Goal: Task Accomplishment & Management: Complete application form

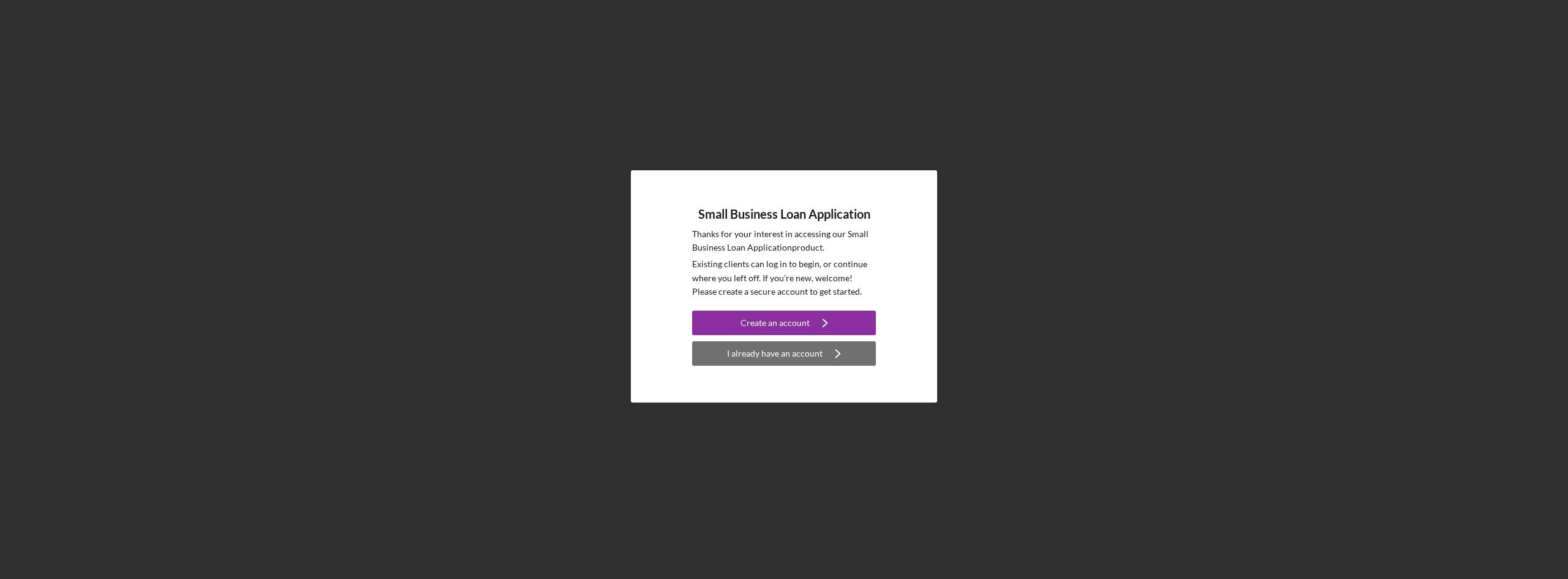
click at [783, 356] on div "I already have an account" at bounding box center [775, 353] width 96 height 24
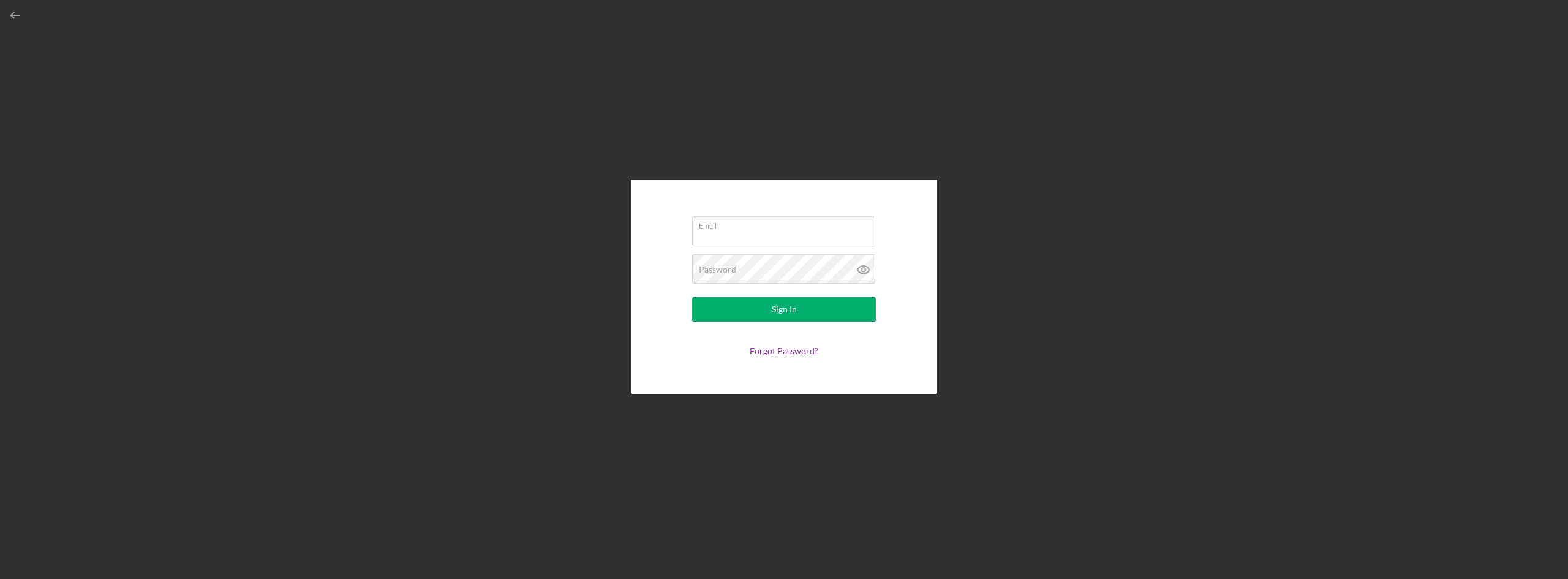
type input "[EMAIL_ADDRESS][DOMAIN_NAME]"
click at [864, 268] on icon at bounding box center [863, 270] width 4 height 4
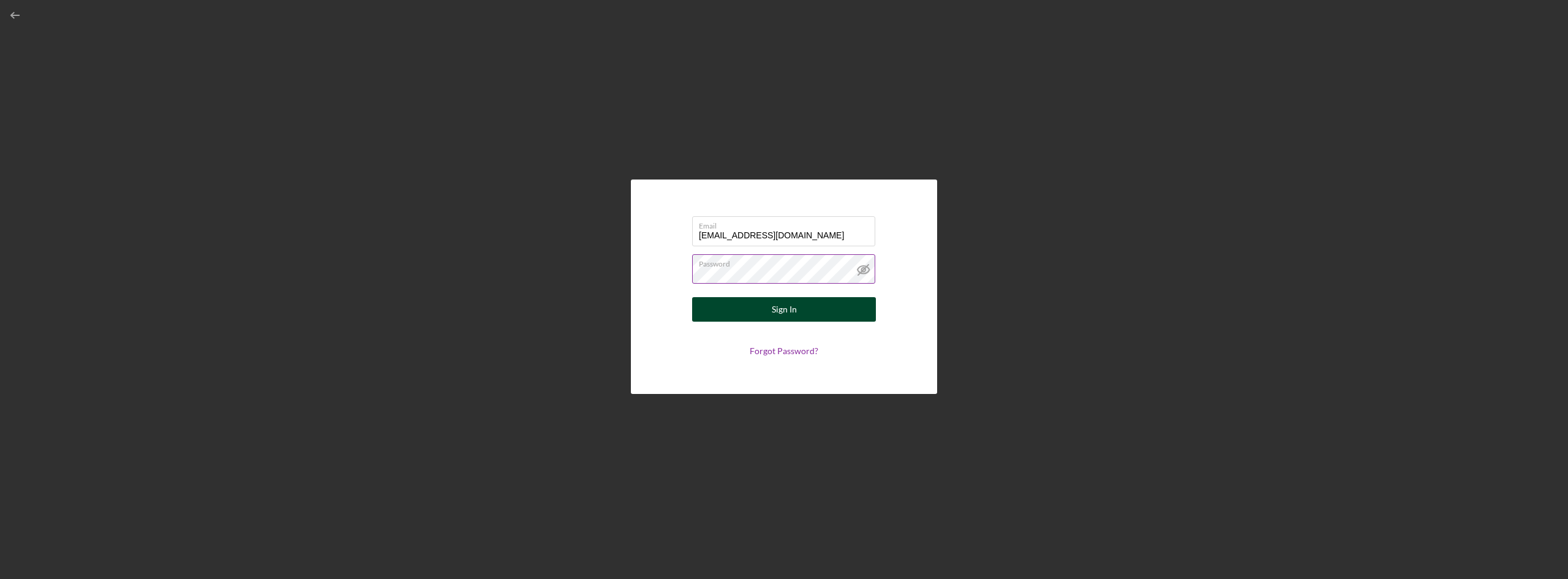
click at [779, 311] on div "Sign In" at bounding box center [784, 309] width 25 height 24
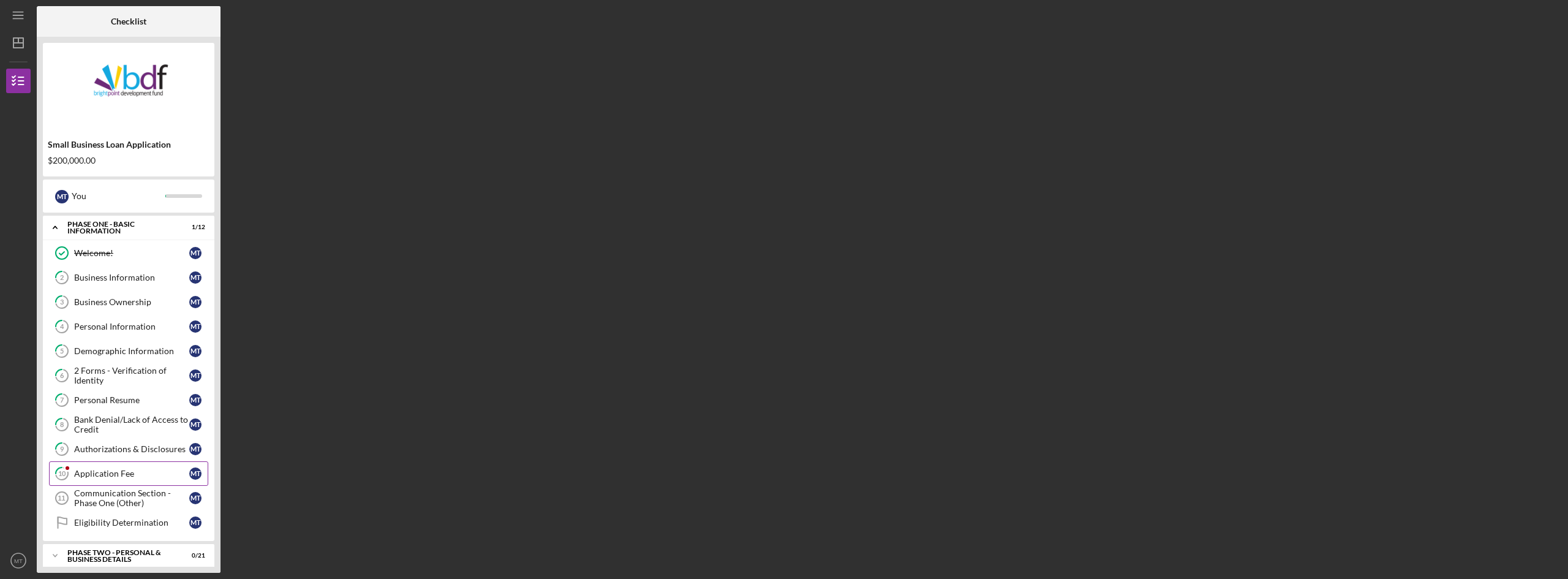
click at [92, 476] on div "Application Fee" at bounding box center [131, 473] width 115 height 10
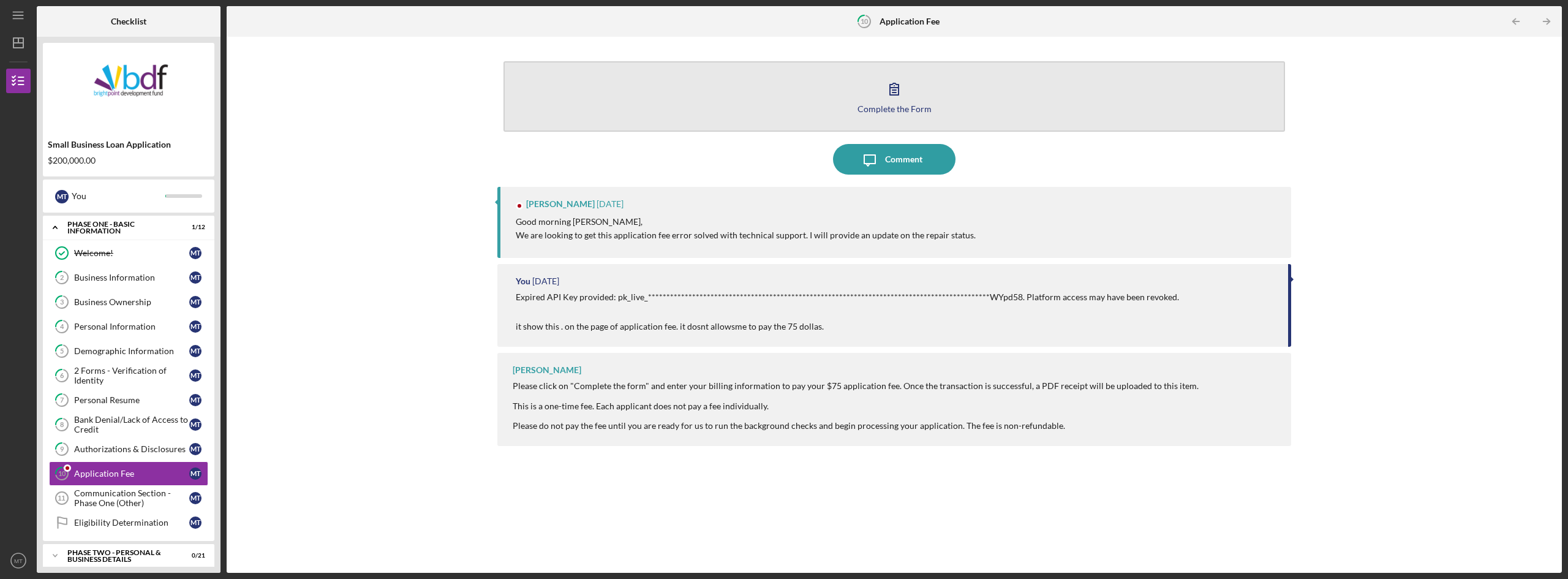
click at [893, 105] on div "Complete the Form" at bounding box center [895, 108] width 74 height 9
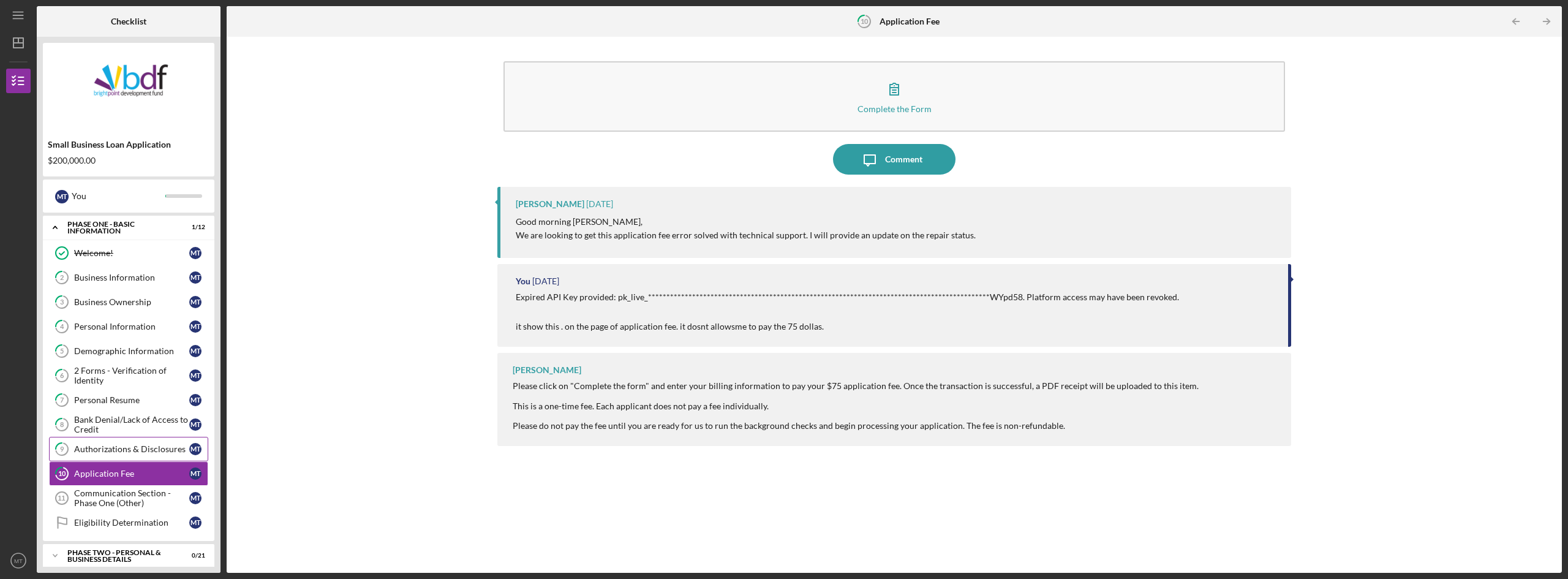
scroll to position [91, 0]
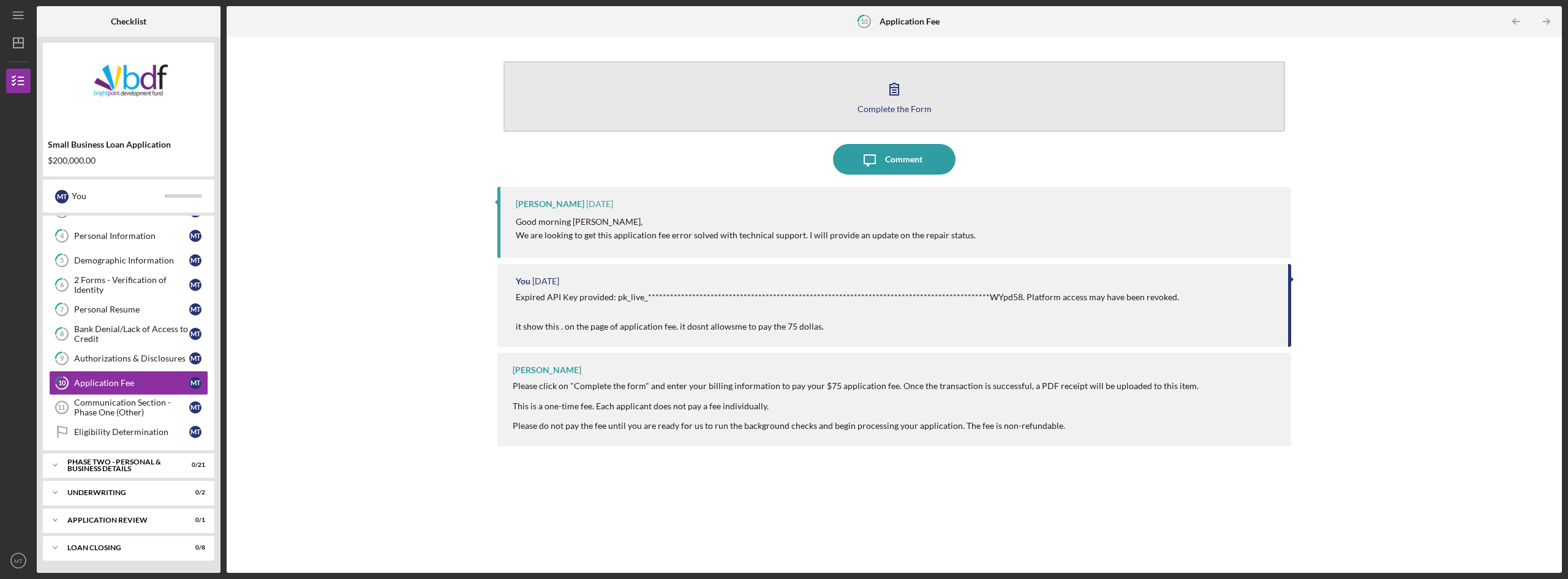
click at [876, 108] on div "Complete the Form" at bounding box center [895, 108] width 74 height 9
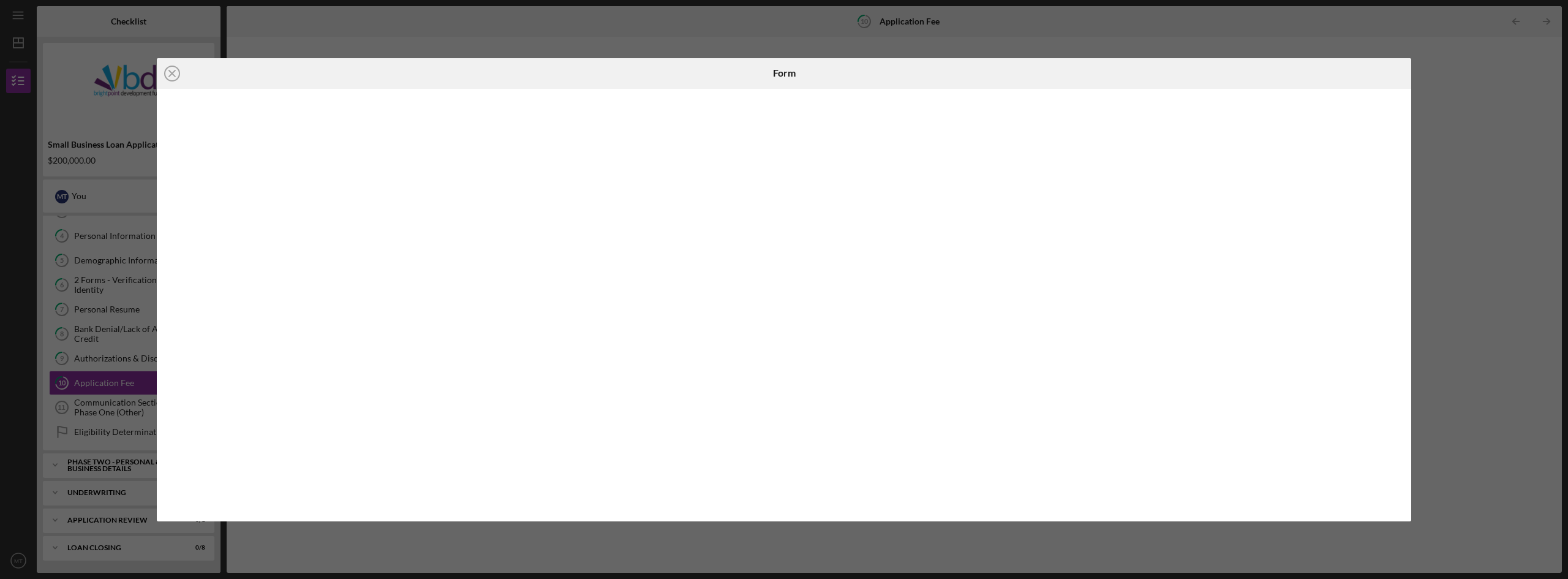
click at [1471, 99] on div "Icon/Close Form" at bounding box center [784, 290] width 1568 height 579
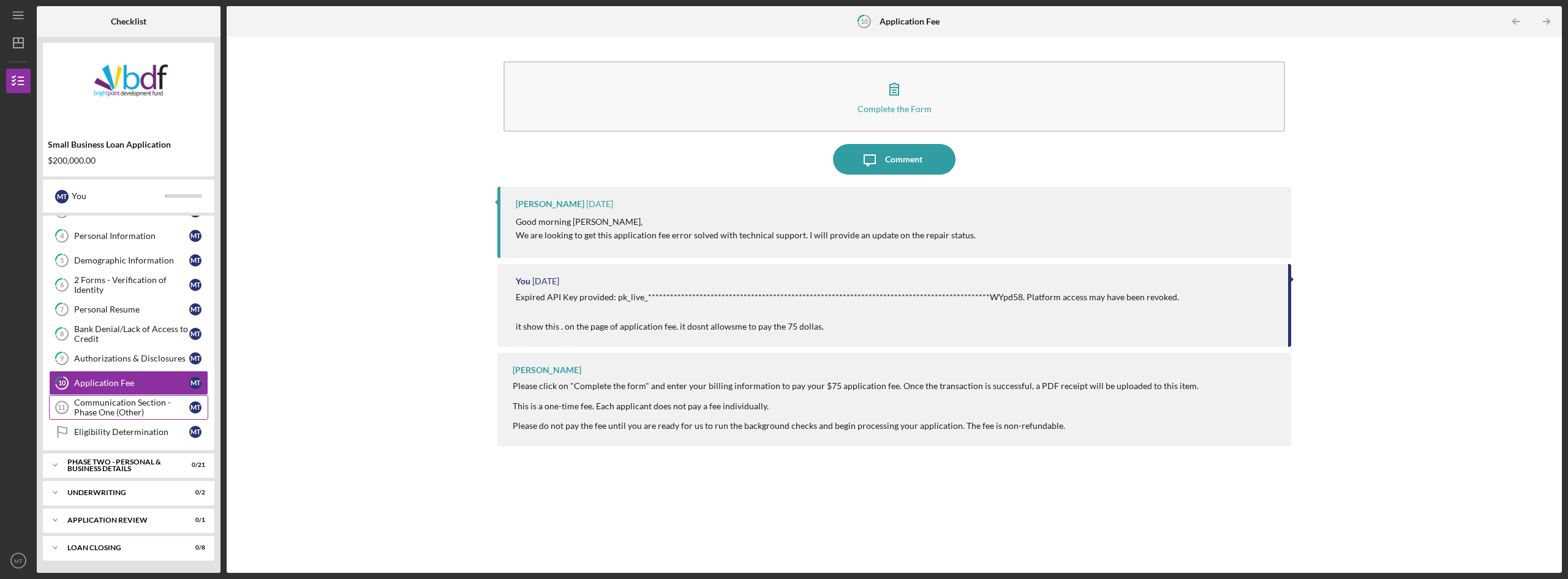
click at [118, 410] on div "Communication Section - Phase One (Other)" at bounding box center [131, 407] width 115 height 20
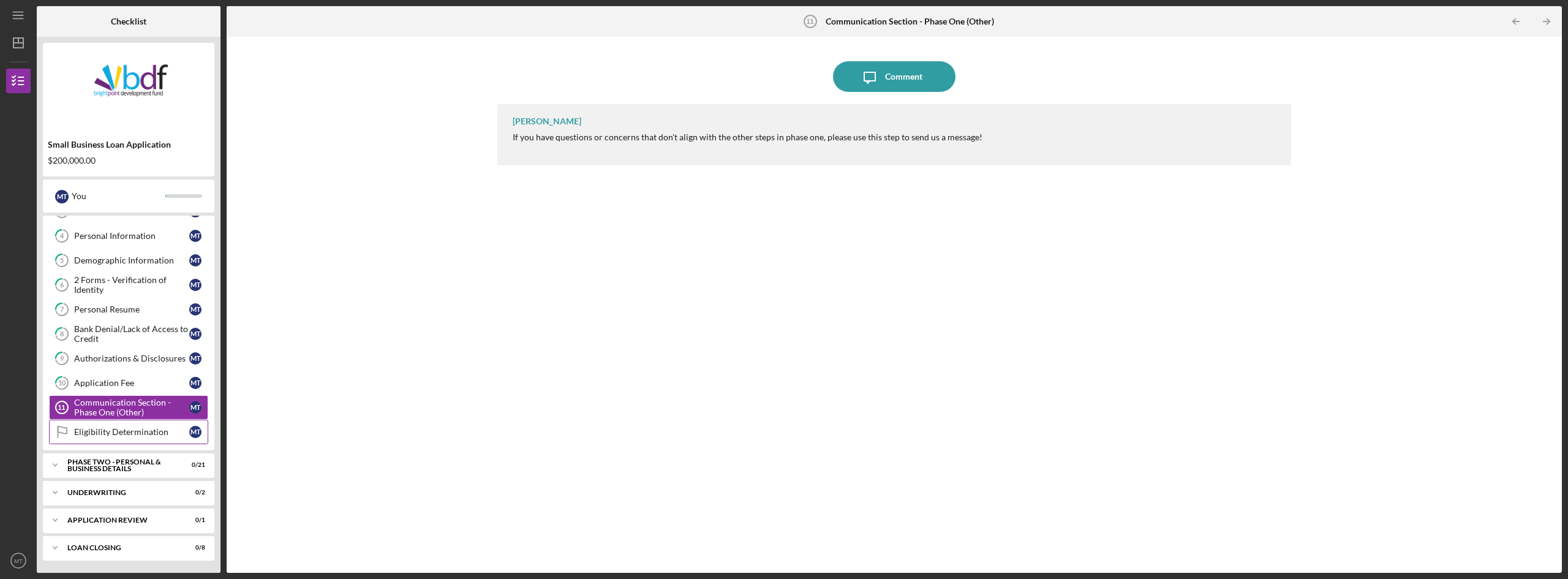
click at [101, 436] on div "Eligibility Determination" at bounding box center [131, 431] width 115 height 10
